Goal: Transaction & Acquisition: Purchase product/service

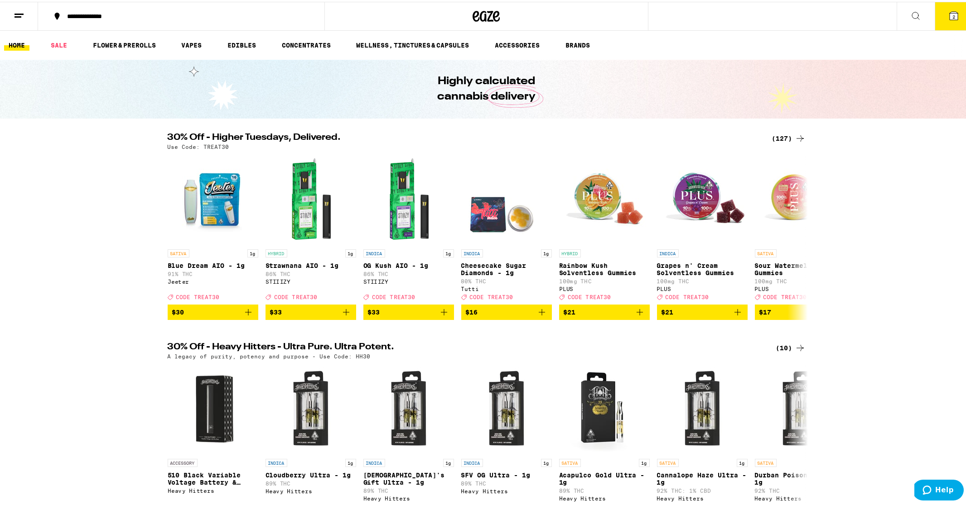
click at [795, 135] on icon at bounding box center [799, 136] width 11 height 11
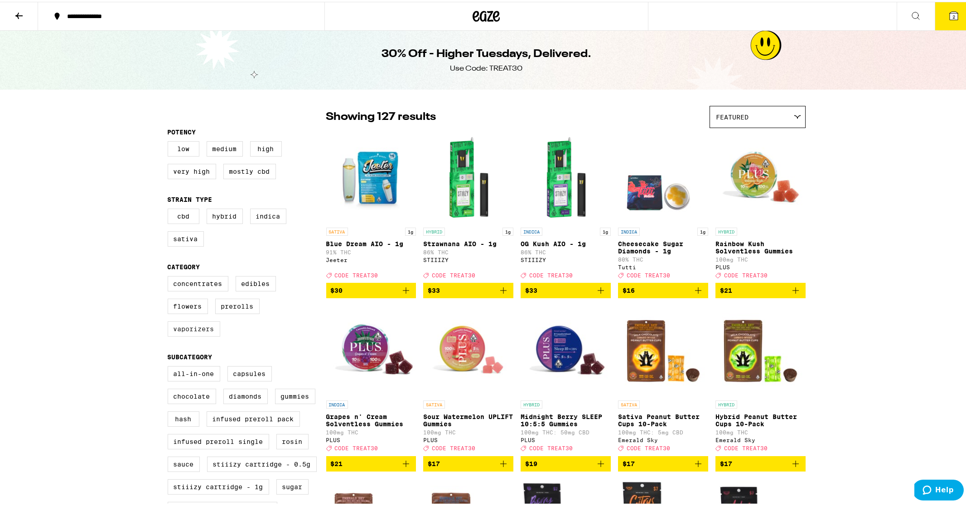
click at [211, 335] on label "Vaporizers" at bounding box center [194, 327] width 53 height 15
click at [170, 276] on input "Vaporizers" at bounding box center [169, 276] width 0 height 0
checkbox input "true"
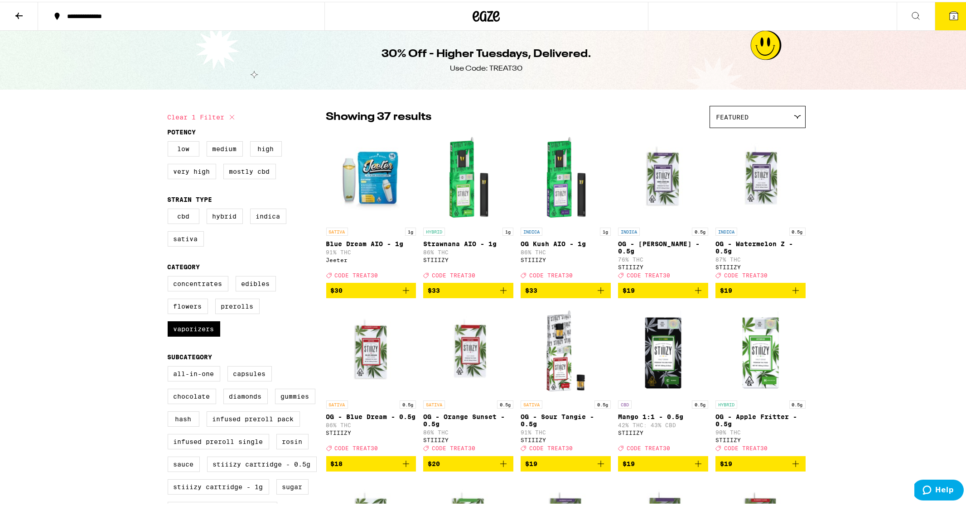
click at [22, 7] on button at bounding box center [19, 14] width 38 height 29
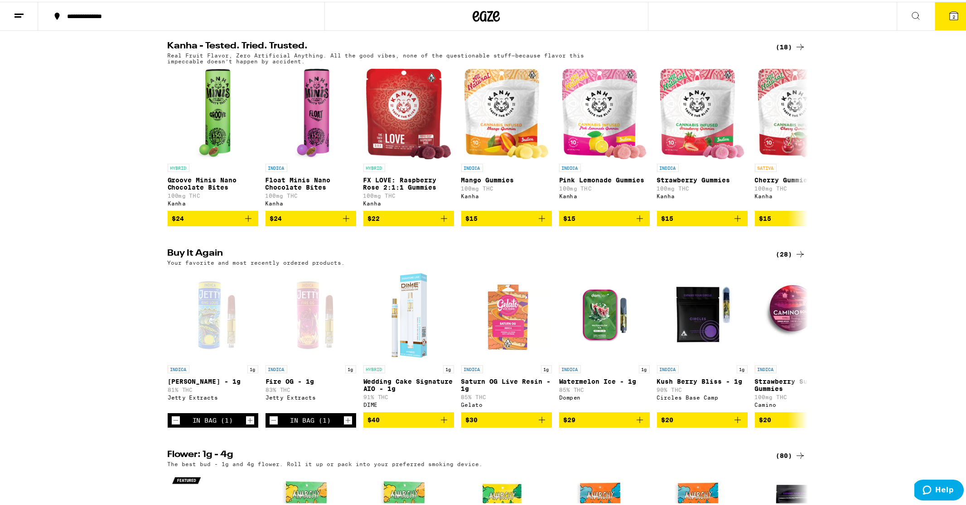
scroll to position [648, 0]
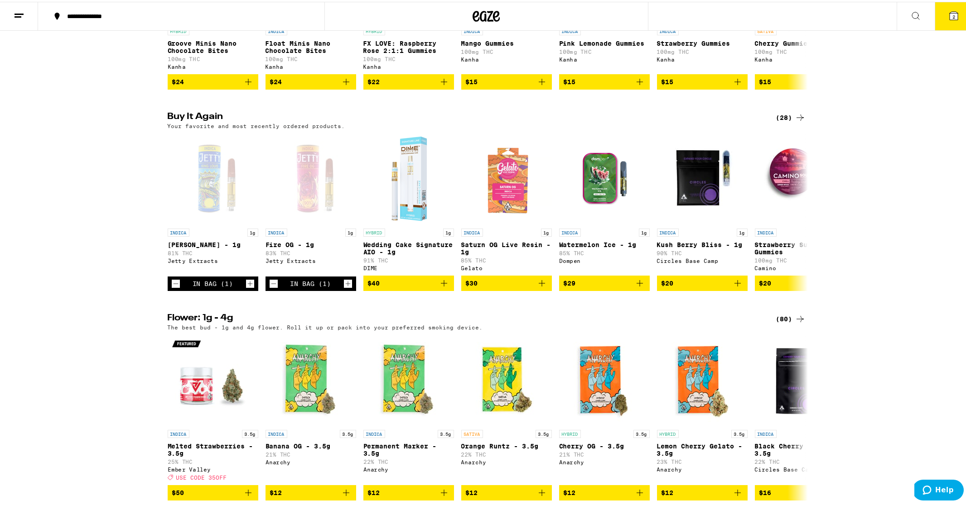
click at [798, 121] on icon at bounding box center [799, 116] width 11 height 11
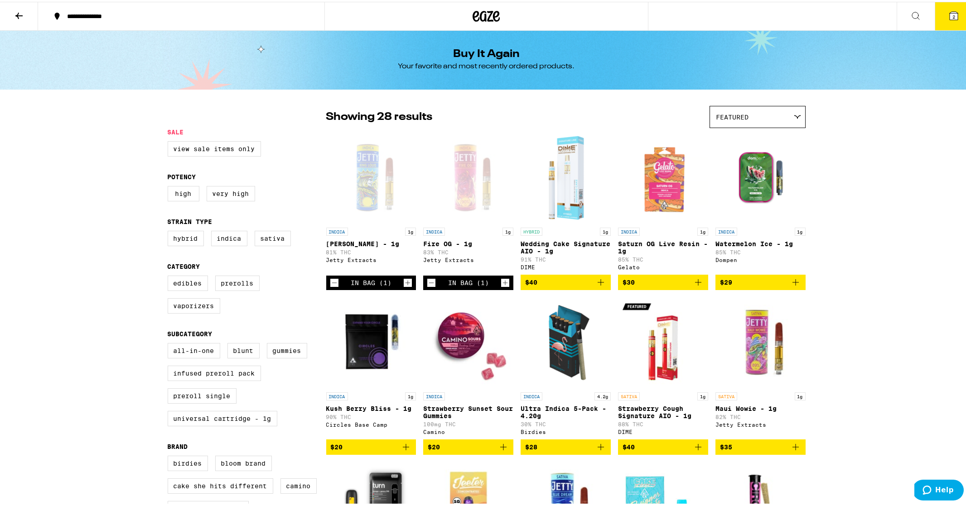
click at [17, 14] on icon at bounding box center [18, 14] width 7 height 6
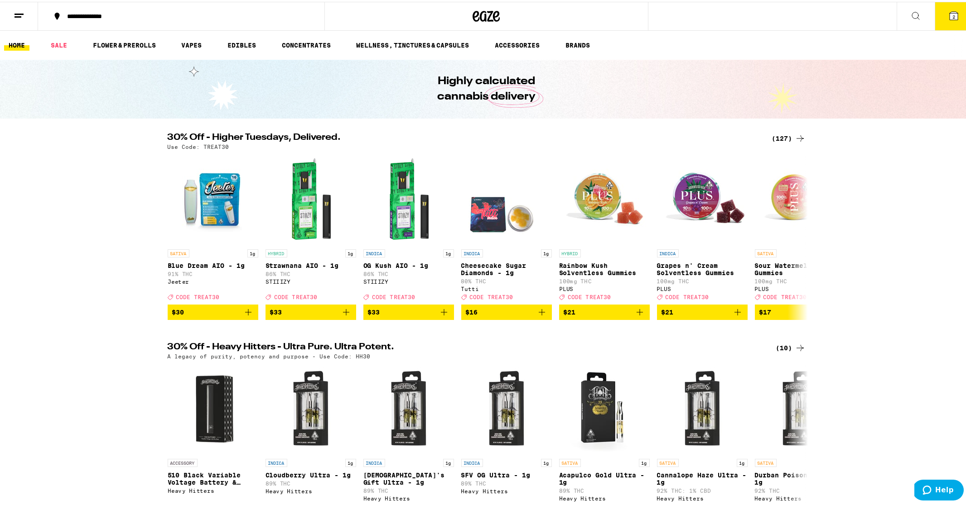
click at [797, 137] on icon at bounding box center [799, 136] width 11 height 11
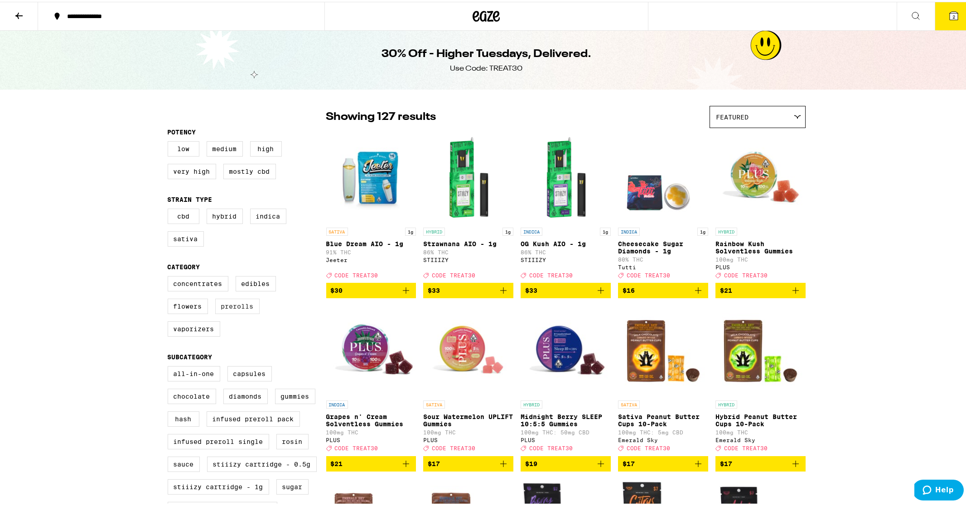
click at [238, 313] on label "Prerolls" at bounding box center [237, 304] width 44 height 15
click at [170, 276] on input "Prerolls" at bounding box center [169, 276] width 0 height 0
checkbox input "true"
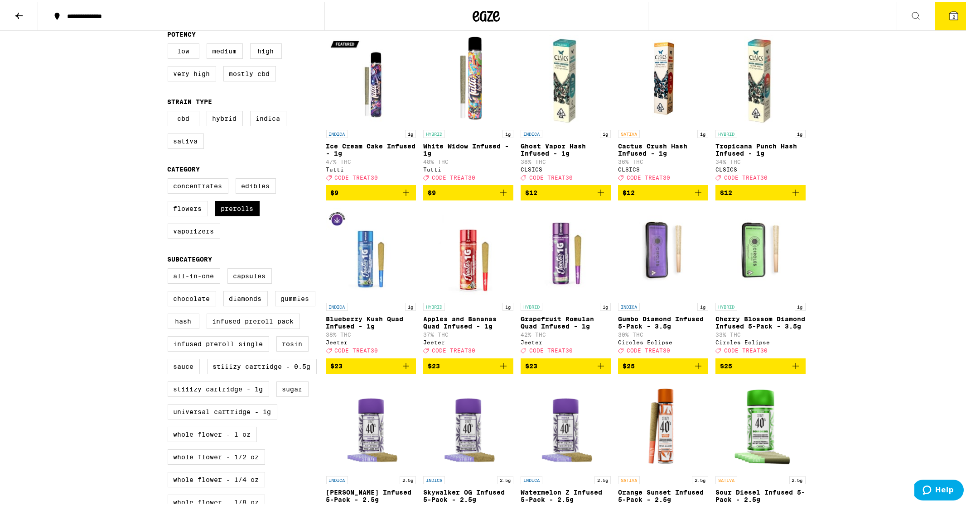
scroll to position [79, 0]
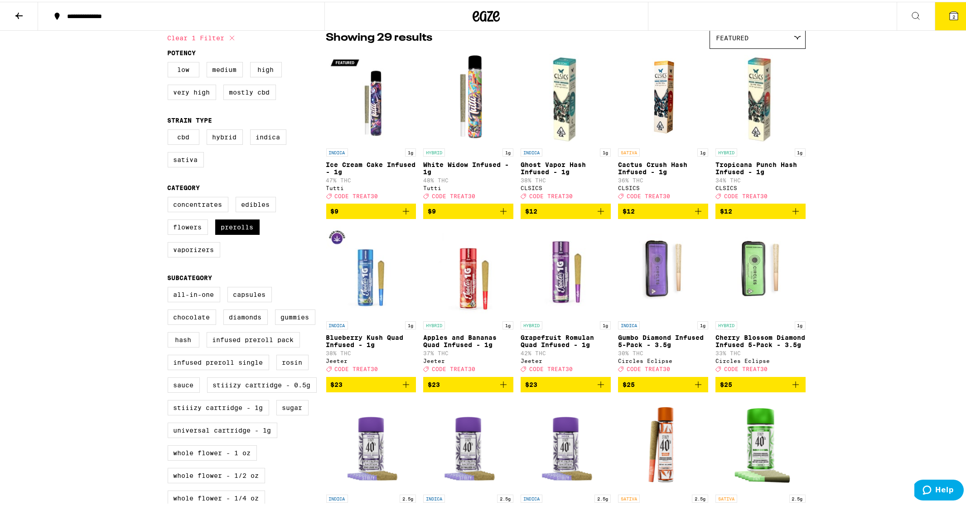
click at [500, 215] on icon "Add to bag" at bounding box center [503, 209] width 11 height 11
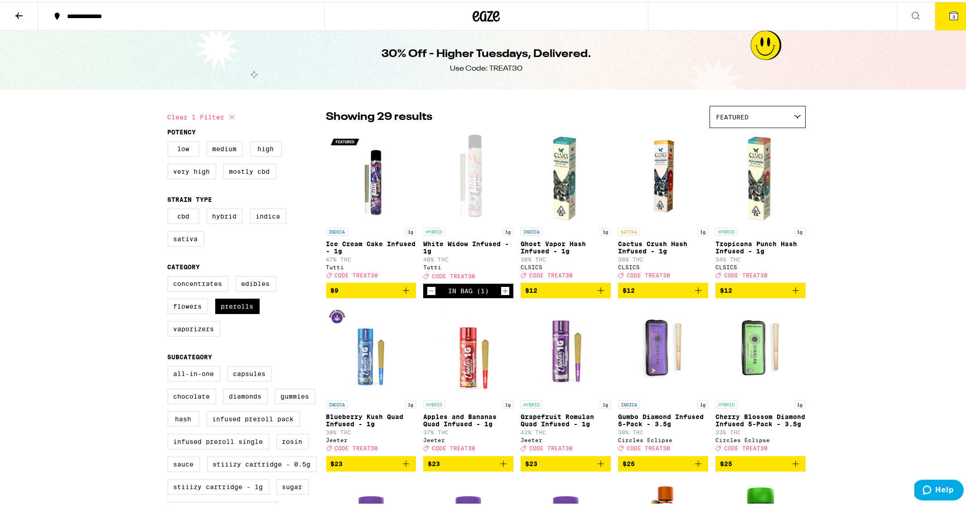
click at [941, 15] on button "3" at bounding box center [953, 14] width 38 height 28
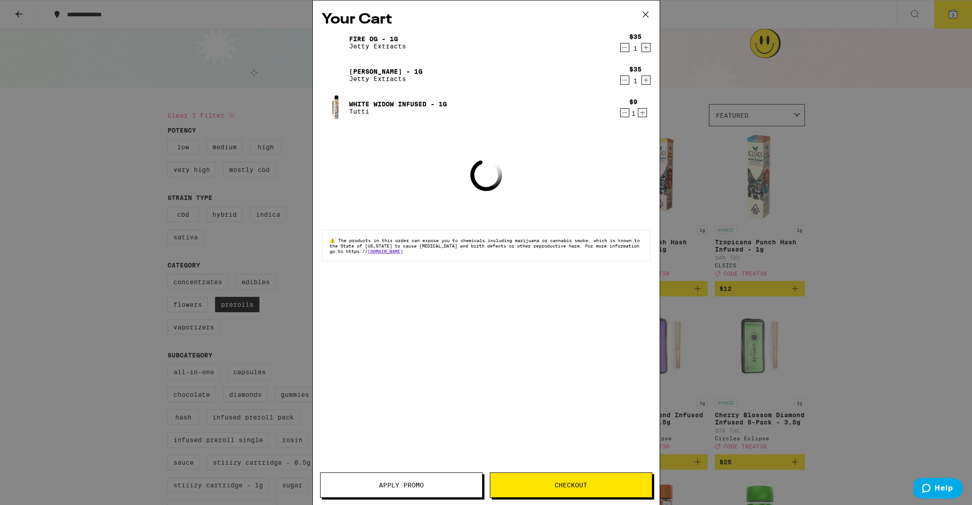
click at [456, 494] on button "Apply Promo" at bounding box center [401, 485] width 163 height 25
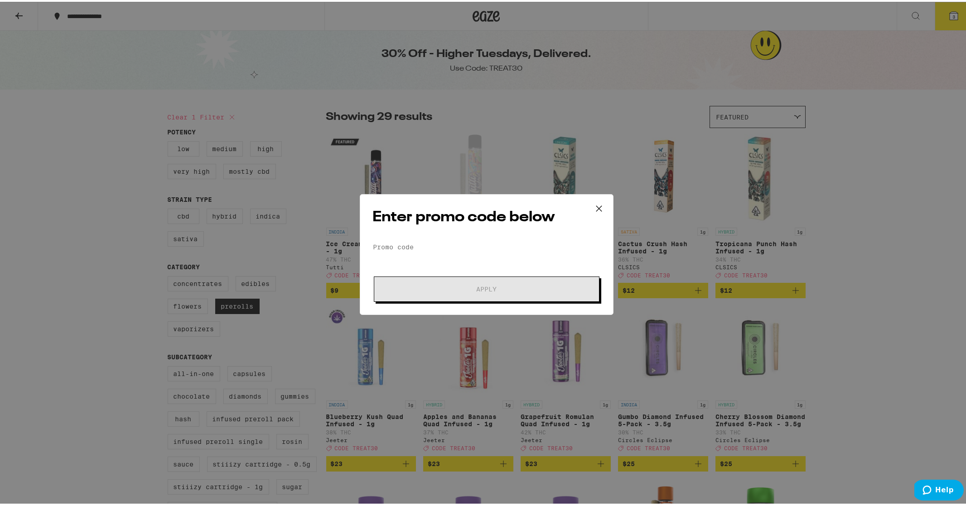
drag, startPoint x: 434, startPoint y: 231, endPoint x: 439, endPoint y: 237, distance: 7.4
click at [437, 233] on div "Enter promo code below Promo Code Apply" at bounding box center [487, 252] width 254 height 121
click at [443, 248] on input "Promo Code" at bounding box center [486, 246] width 227 height 14
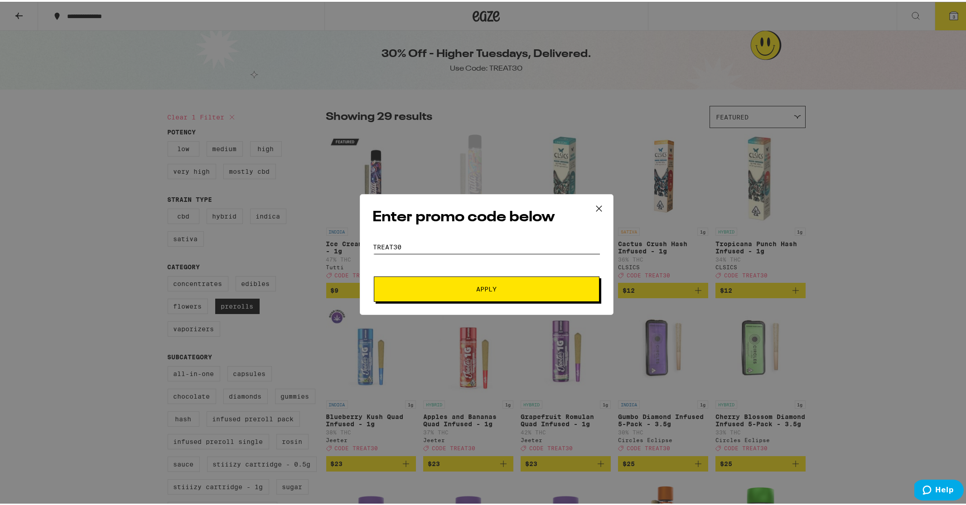
type input "treat30"
click at [465, 280] on button "Apply" at bounding box center [487, 287] width 226 height 25
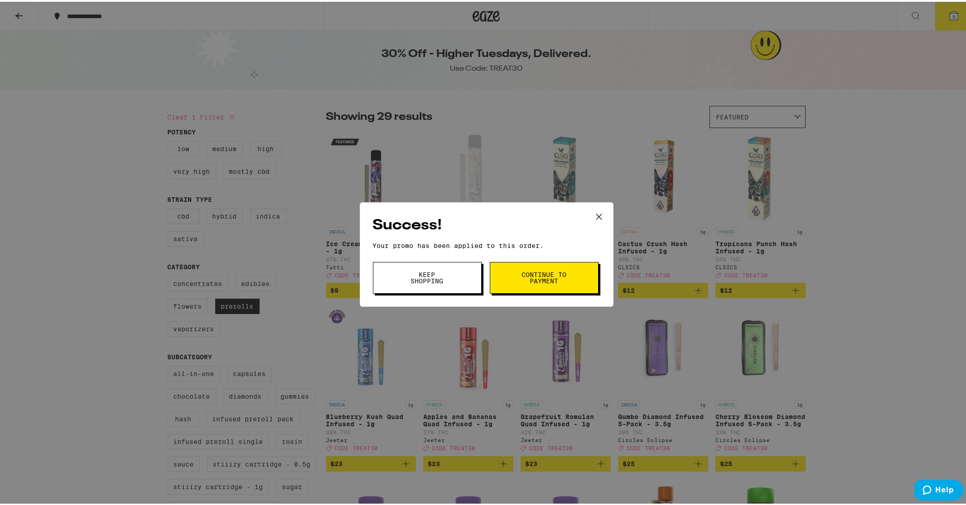
click at [515, 281] on button "Continue to payment" at bounding box center [544, 276] width 109 height 32
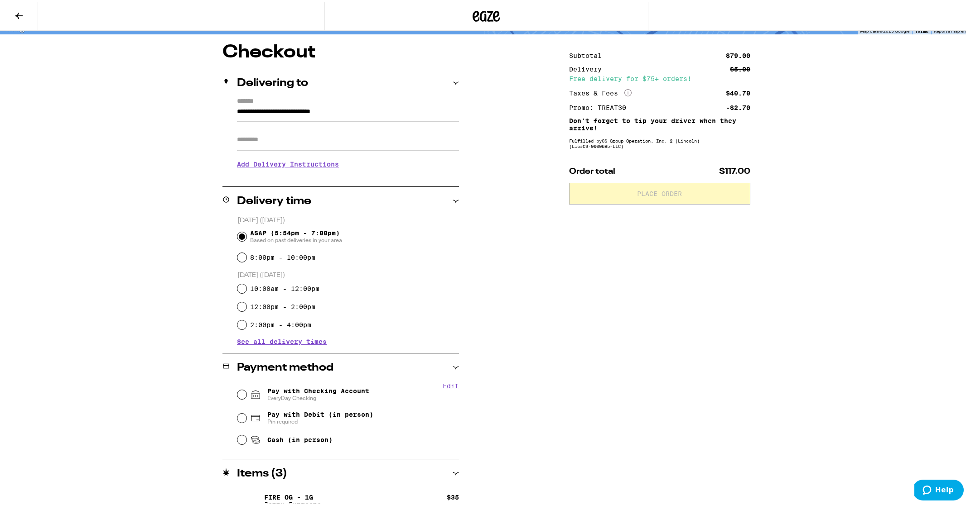
scroll to position [96, 0]
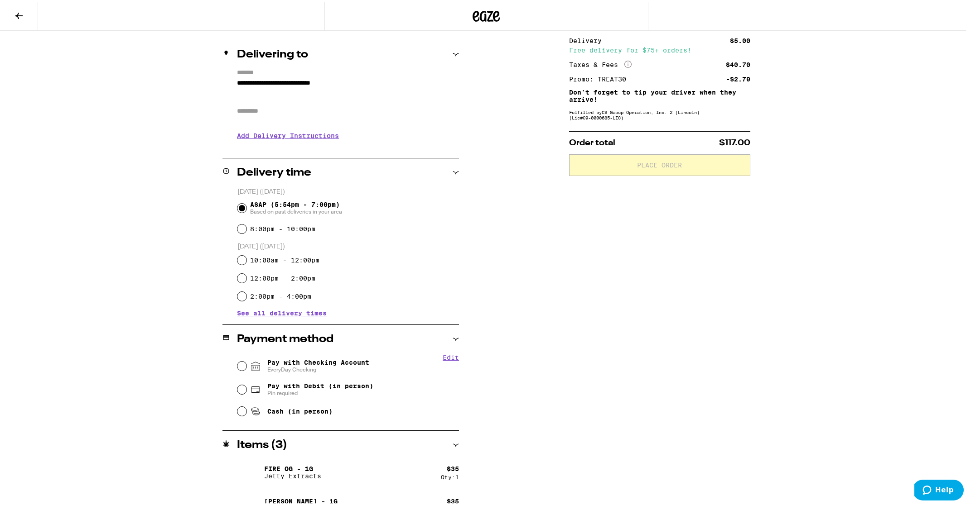
click at [290, 358] on span "Pay with Checking Account EveryDay Checking" at bounding box center [318, 364] width 102 height 14
click at [246, 360] on input "Pay with Checking Account EveryDay Checking" at bounding box center [241, 364] width 9 height 9
radio input "true"
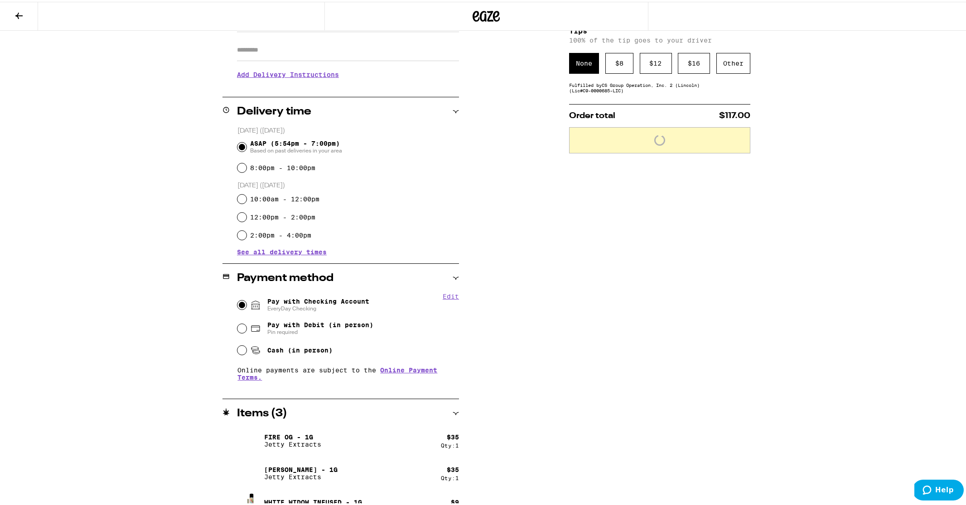
scroll to position [177, 0]
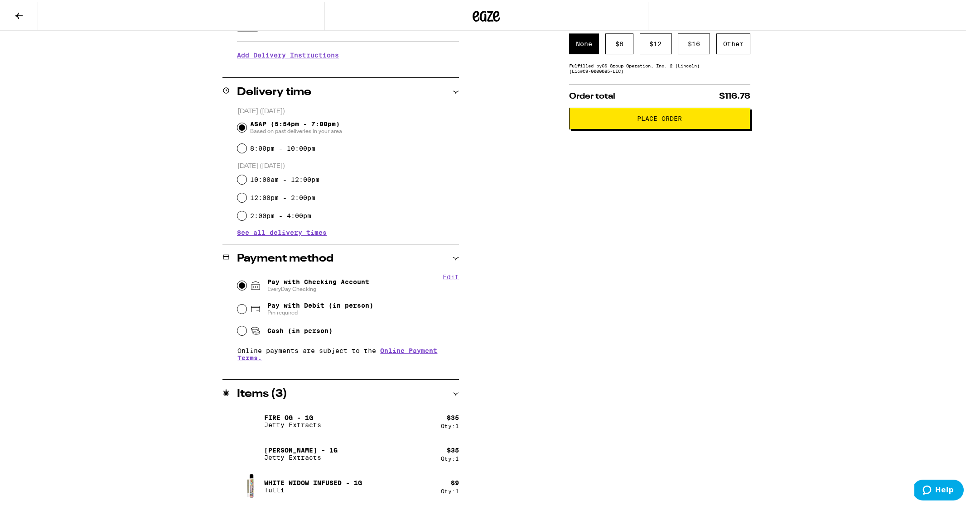
click at [677, 120] on span "Place Order" at bounding box center [659, 117] width 45 height 6
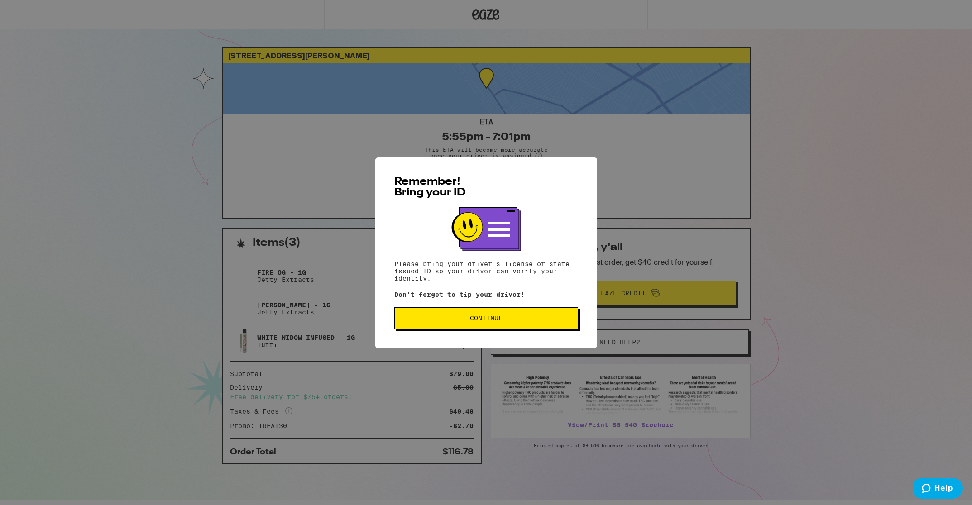
click at [511, 324] on button "Continue" at bounding box center [486, 319] width 184 height 22
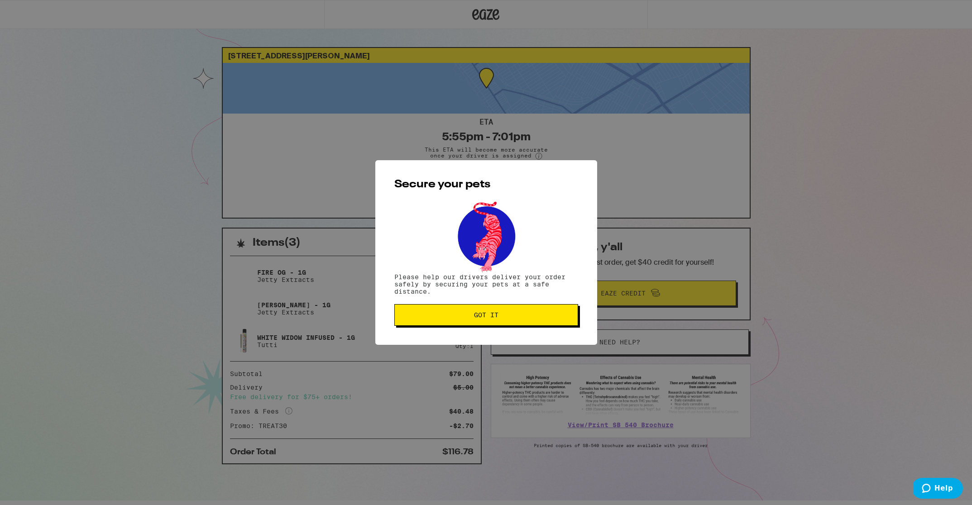
click at [511, 324] on button "Got it" at bounding box center [486, 315] width 184 height 22
